Goal: Task Accomplishment & Management: Use online tool/utility

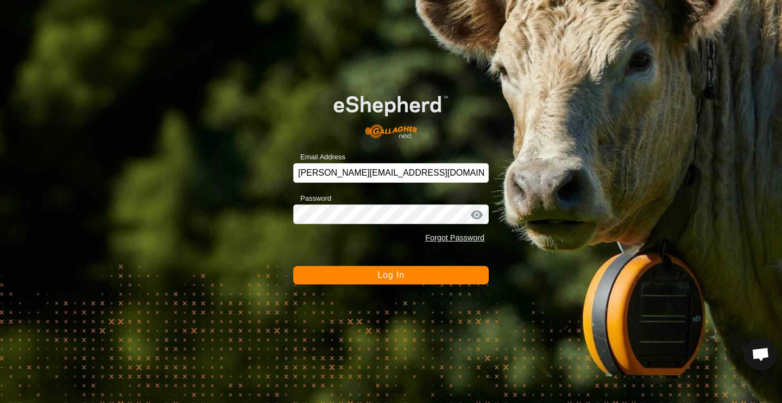
click at [378, 273] on span "Log In" at bounding box center [391, 274] width 27 height 9
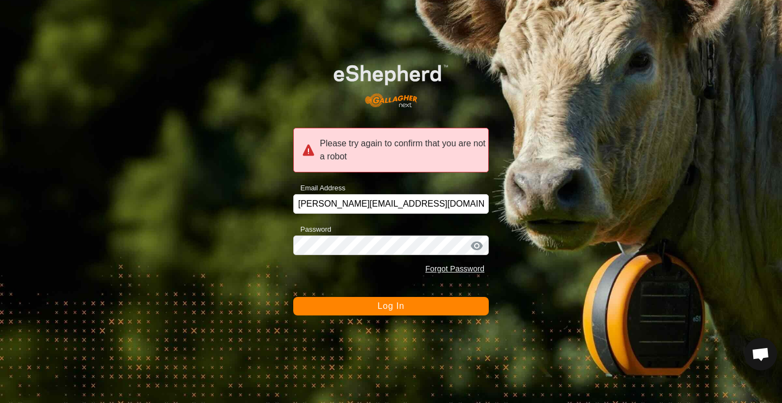
click at [379, 301] on span "Log In" at bounding box center [391, 305] width 27 height 9
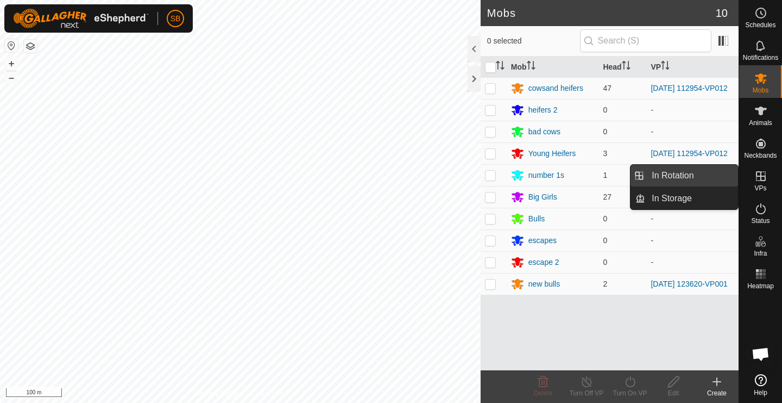
click at [713, 181] on link "In Rotation" at bounding box center [691, 176] width 93 height 22
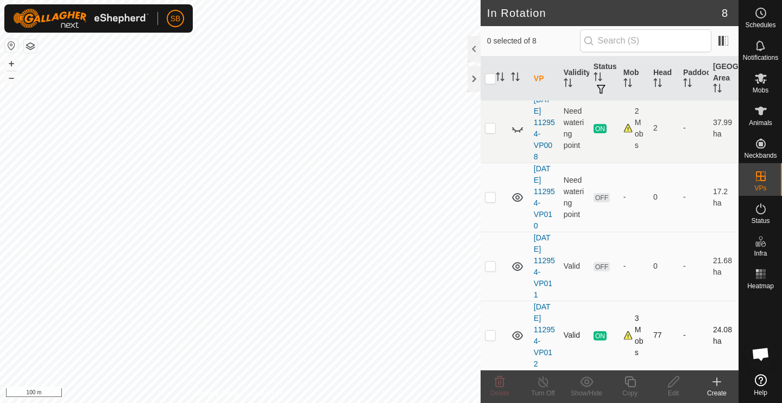
scroll to position [260, 0]
click at [493, 337] on p-checkbox at bounding box center [490, 334] width 11 height 9
checkbox input "true"
click at [630, 386] on icon at bounding box center [630, 381] width 11 height 11
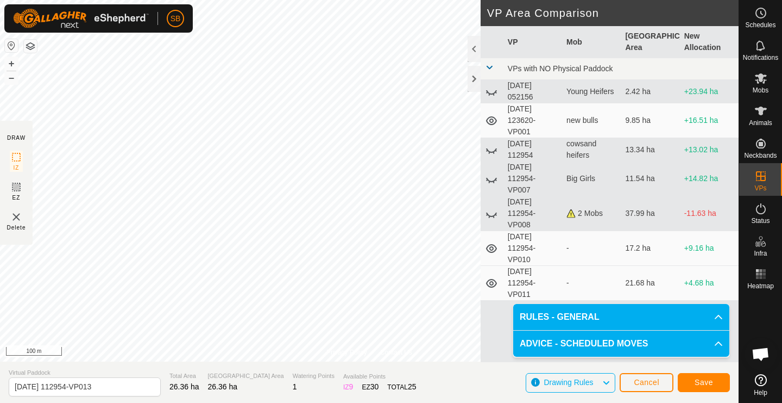
click at [714, 382] on button "Save" at bounding box center [704, 382] width 52 height 19
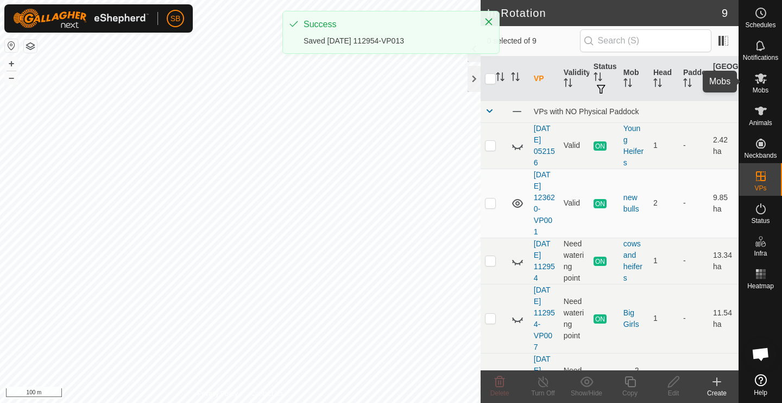
click at [761, 85] on es-mob-svg-icon at bounding box center [761, 78] width 20 height 17
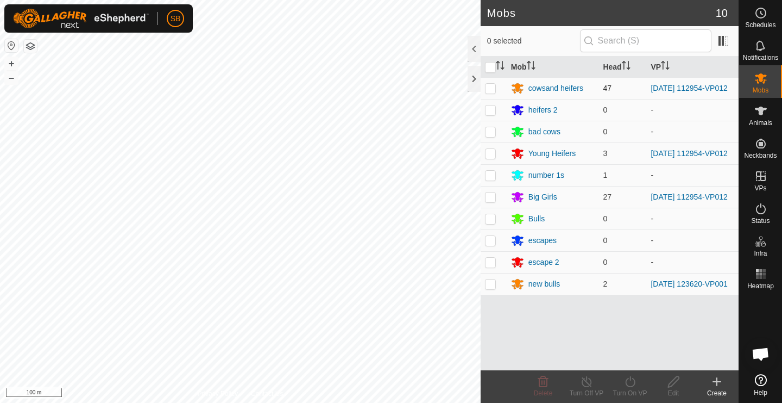
click at [496, 89] on p-checkbox at bounding box center [490, 88] width 11 height 9
checkbox input "true"
click at [492, 157] on p-checkbox at bounding box center [490, 153] width 11 height 9
checkbox input "true"
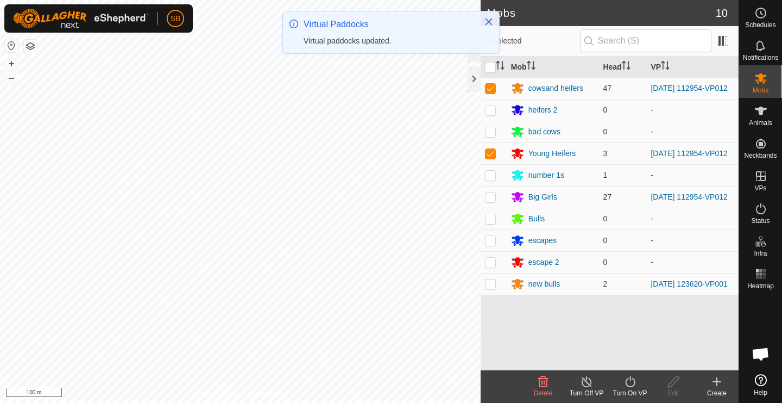
click at [491, 200] on p-checkbox at bounding box center [490, 196] width 11 height 9
checkbox input "true"
click at [628, 386] on icon at bounding box center [631, 381] width 14 height 13
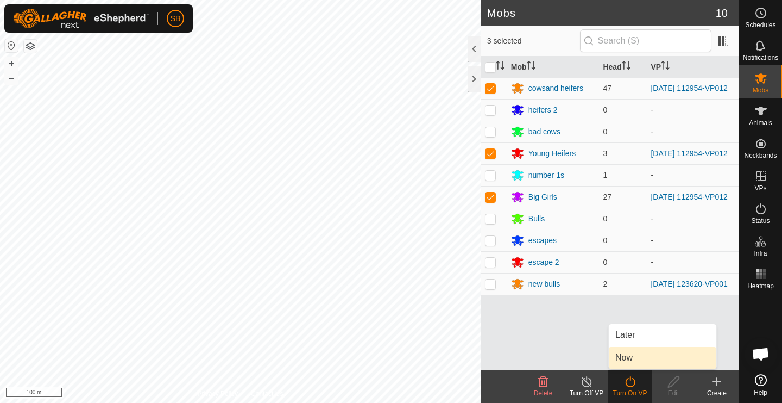
click at [637, 356] on link "Now" at bounding box center [663, 358] width 108 height 22
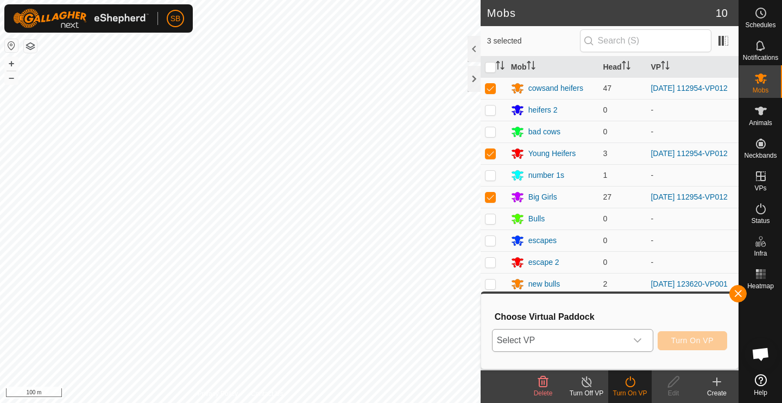
click at [645, 341] on div "dropdown trigger" at bounding box center [638, 340] width 22 height 22
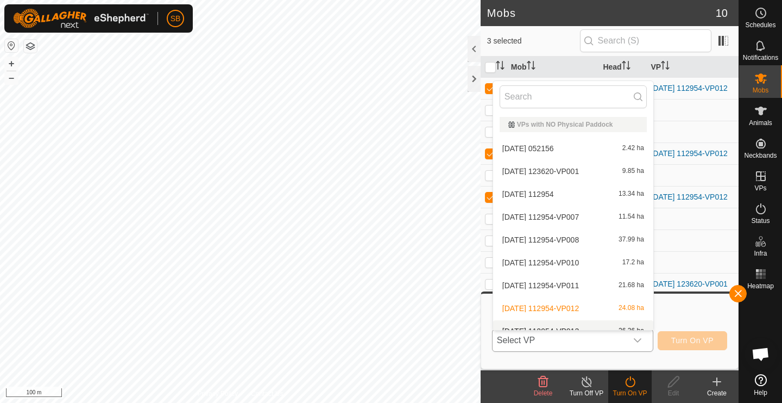
scroll to position [12, 0]
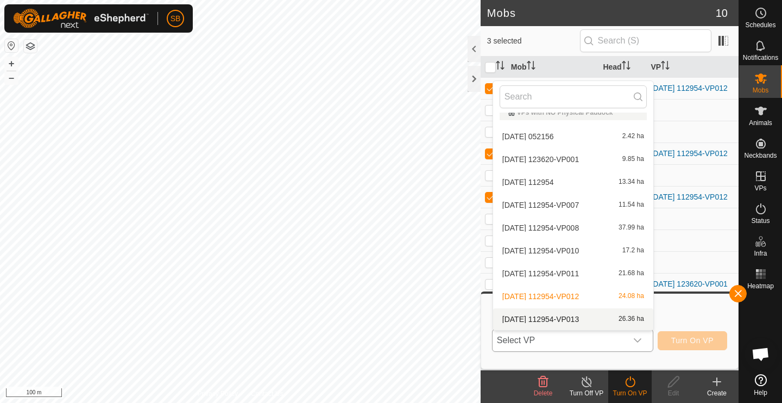
click at [614, 319] on li "[DATE] 112954-VP013 26.36 ha" at bounding box center [573, 319] width 160 height 22
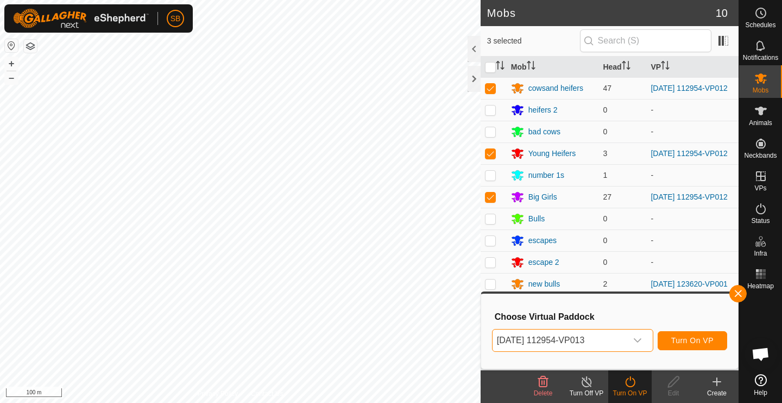
click at [681, 340] on span "Turn On VP" at bounding box center [693, 340] width 42 height 9
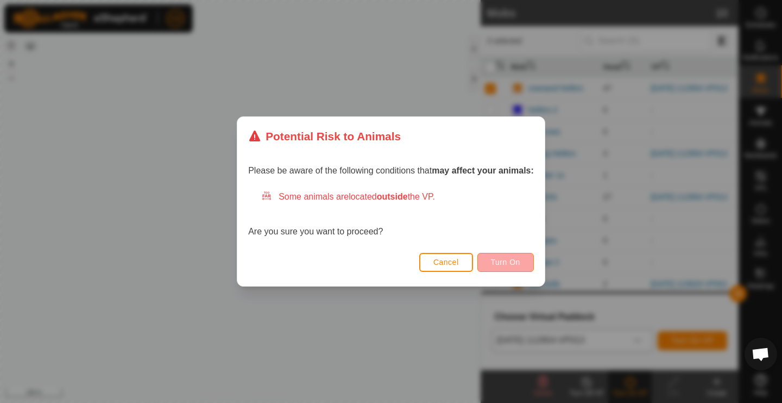
click at [528, 259] on button "Turn On" at bounding box center [506, 262] width 57 height 19
